Goal: Obtain resource: Obtain resource

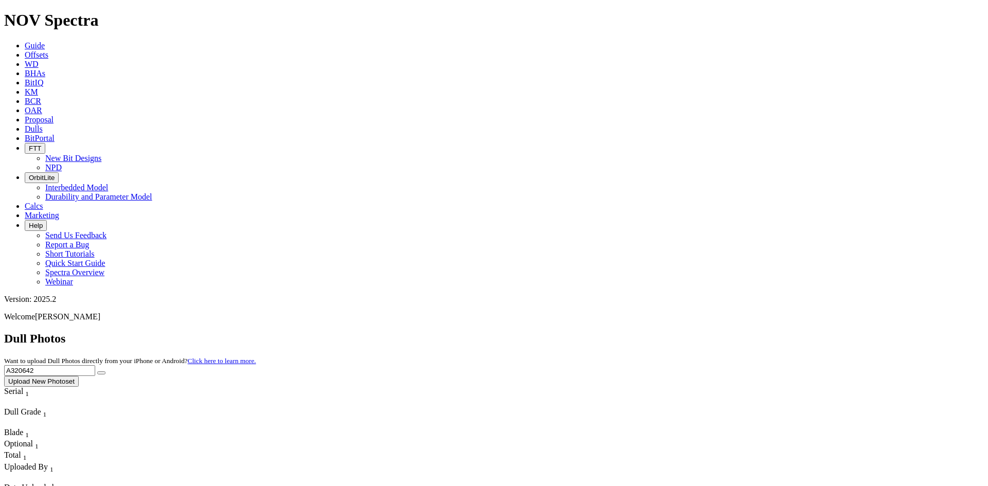
click at [25, 125] on icon at bounding box center [25, 129] width 0 height 9
click at [25, 50] on icon at bounding box center [25, 54] width 0 height 9
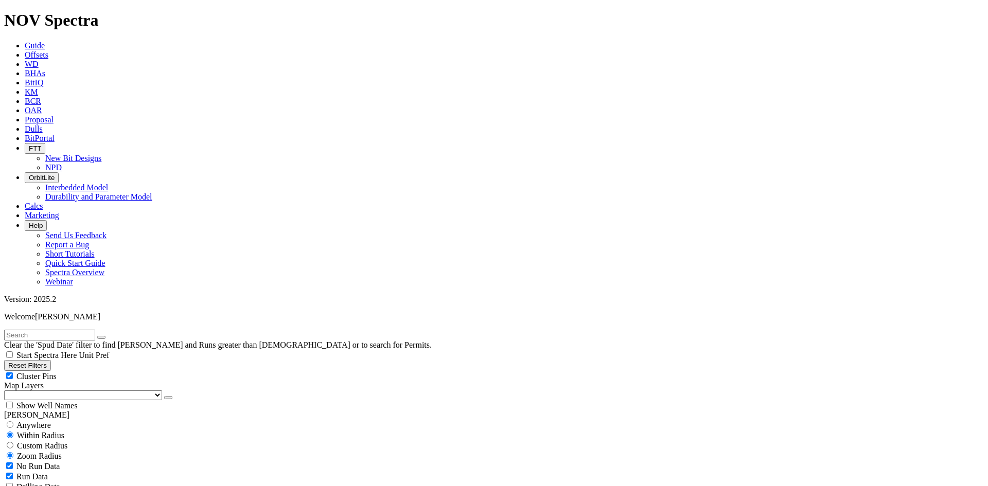
select select "8.75"
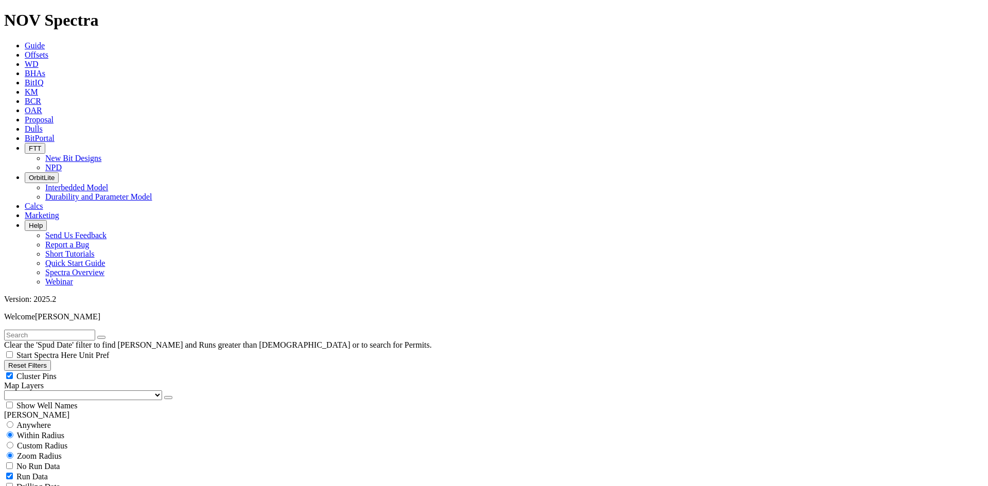
checkbox input "false"
select select "? number:8.75 ?"
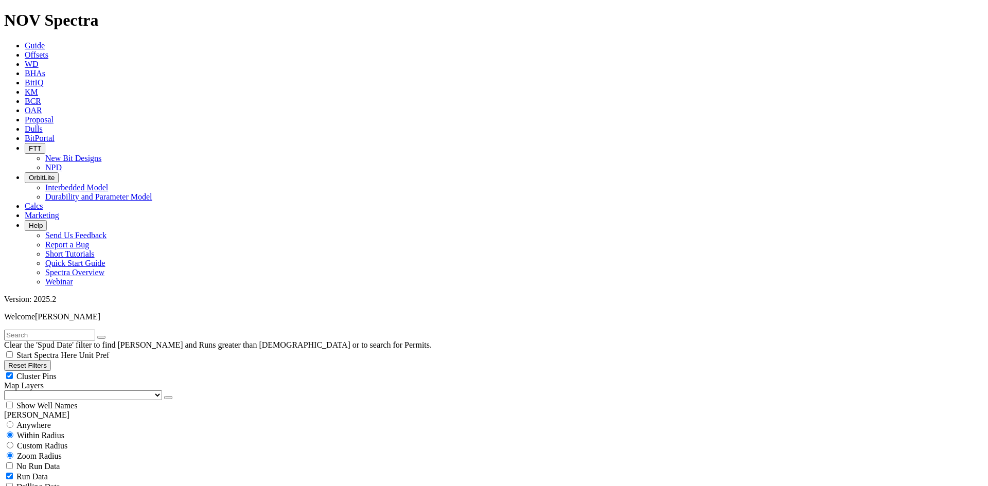
drag, startPoint x: 65, startPoint y: 405, endPoint x: 88, endPoint y: 411, distance: 23.3
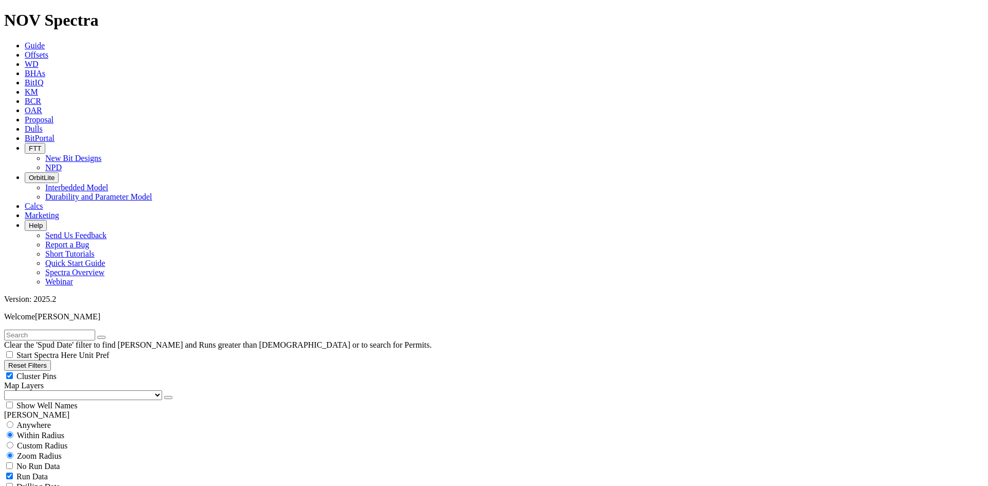
type input "7900"
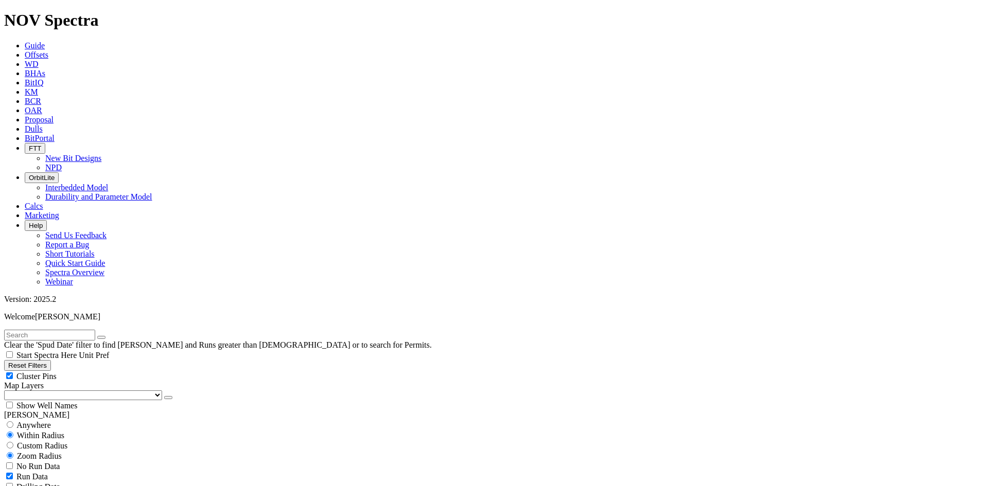
select select
drag, startPoint x: 126, startPoint y: 406, endPoint x: 161, endPoint y: 405, distance: 35.0
type input "10000"
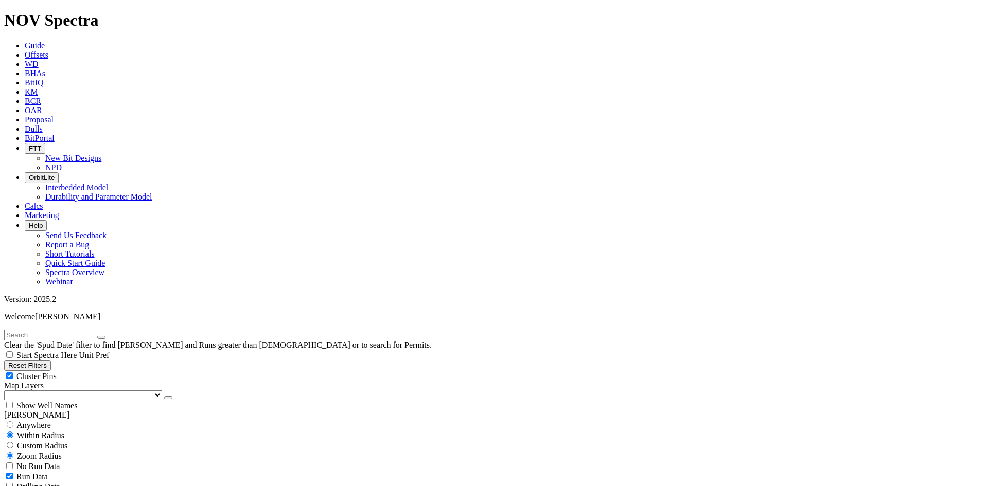
type input "4000"
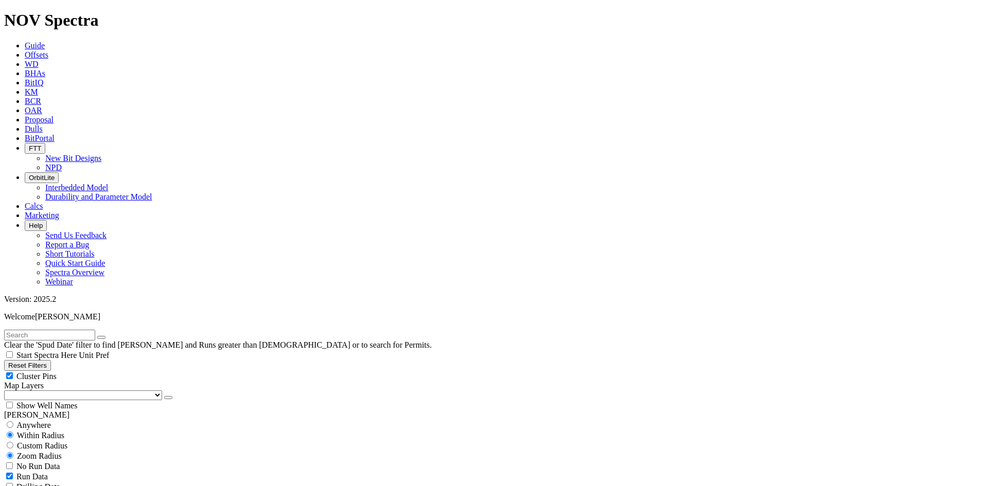
select select
